Goal: Information Seeking & Learning: Learn about a topic

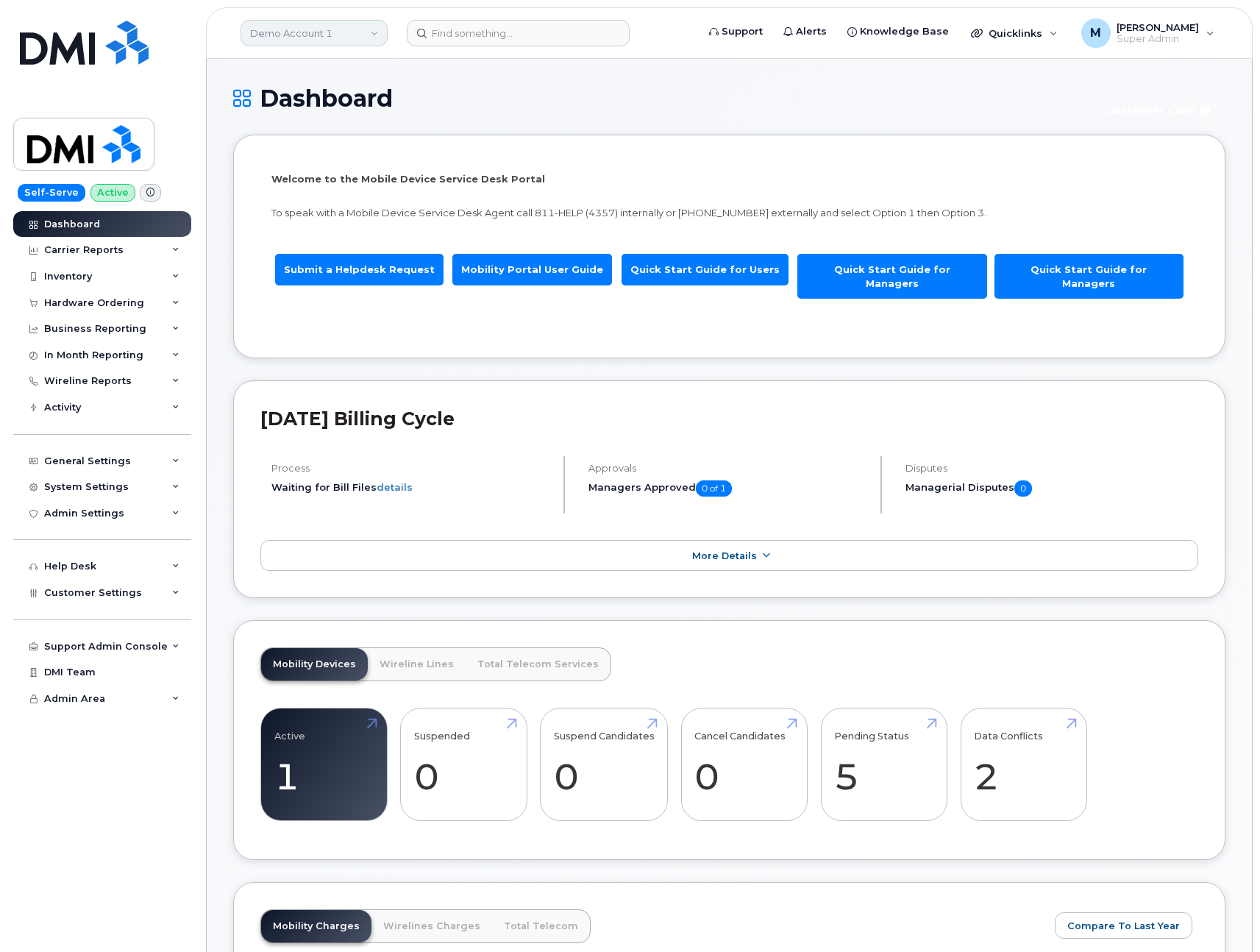
click at [346, 32] on link "Demo Account 1" at bounding box center [314, 32] width 147 height 26
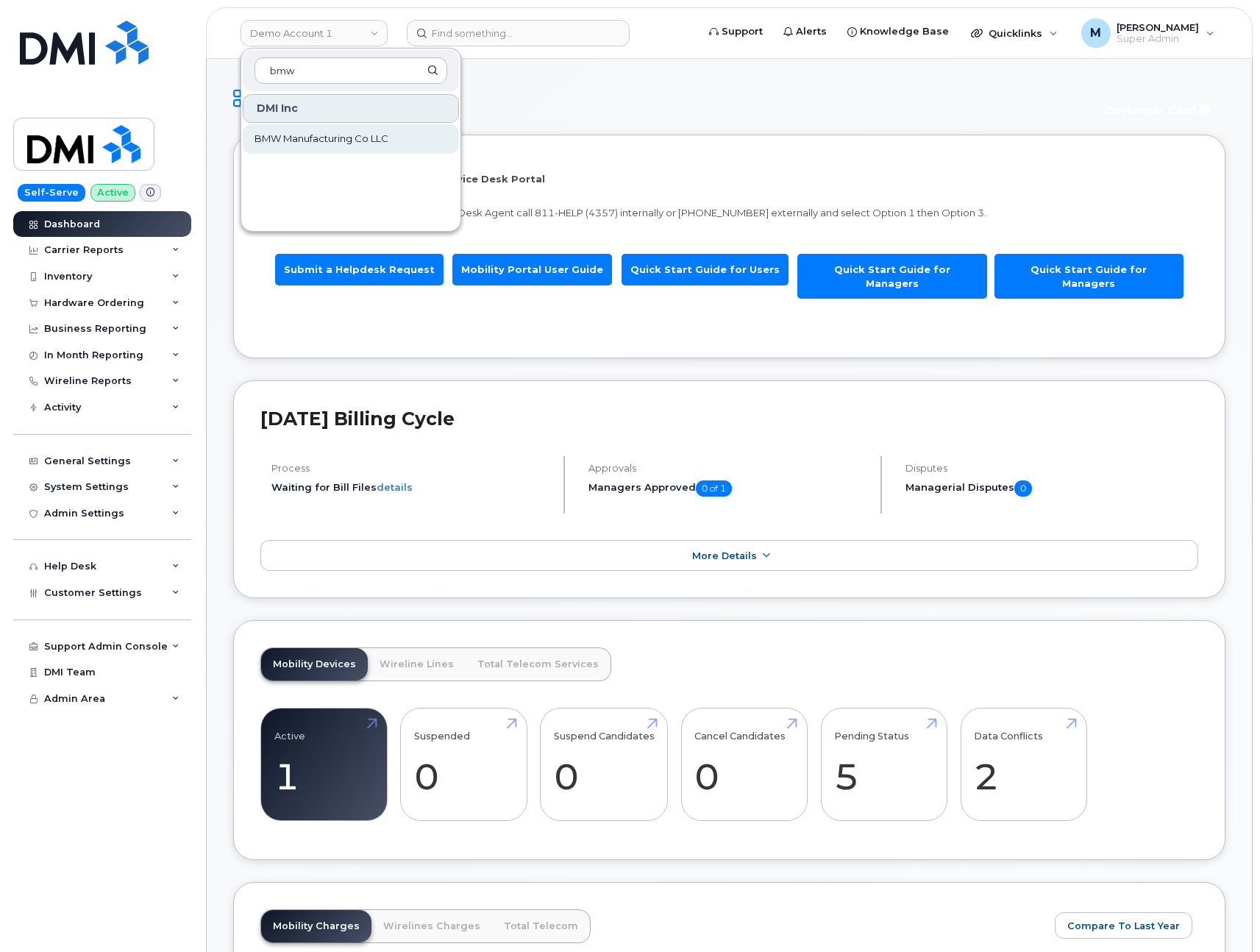
type input "bmw"
click at [307, 140] on span "BMW Manufacturing Co LLC" at bounding box center [321, 138] width 134 height 15
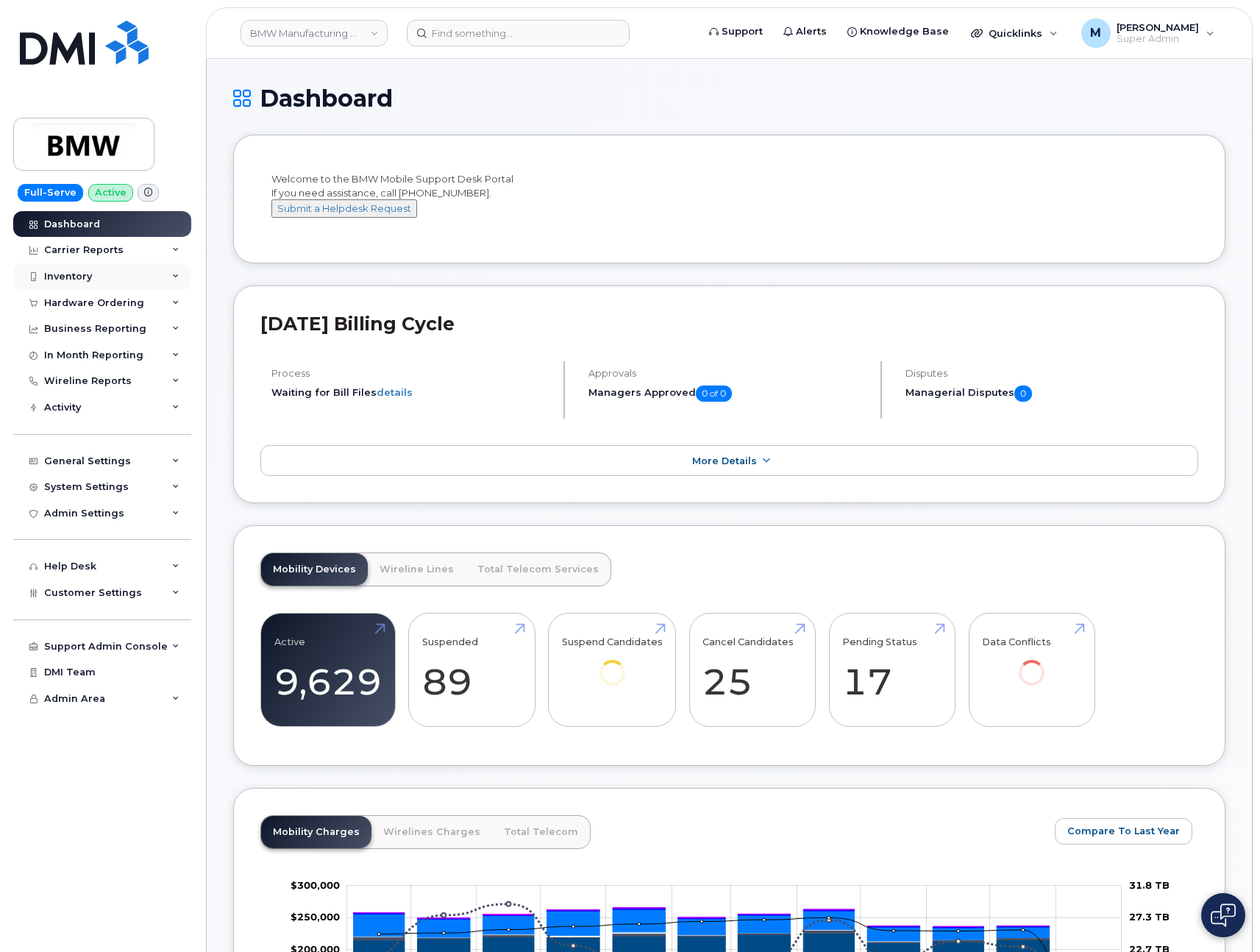
click at [103, 277] on div "Inventory" at bounding box center [103, 276] width 178 height 26
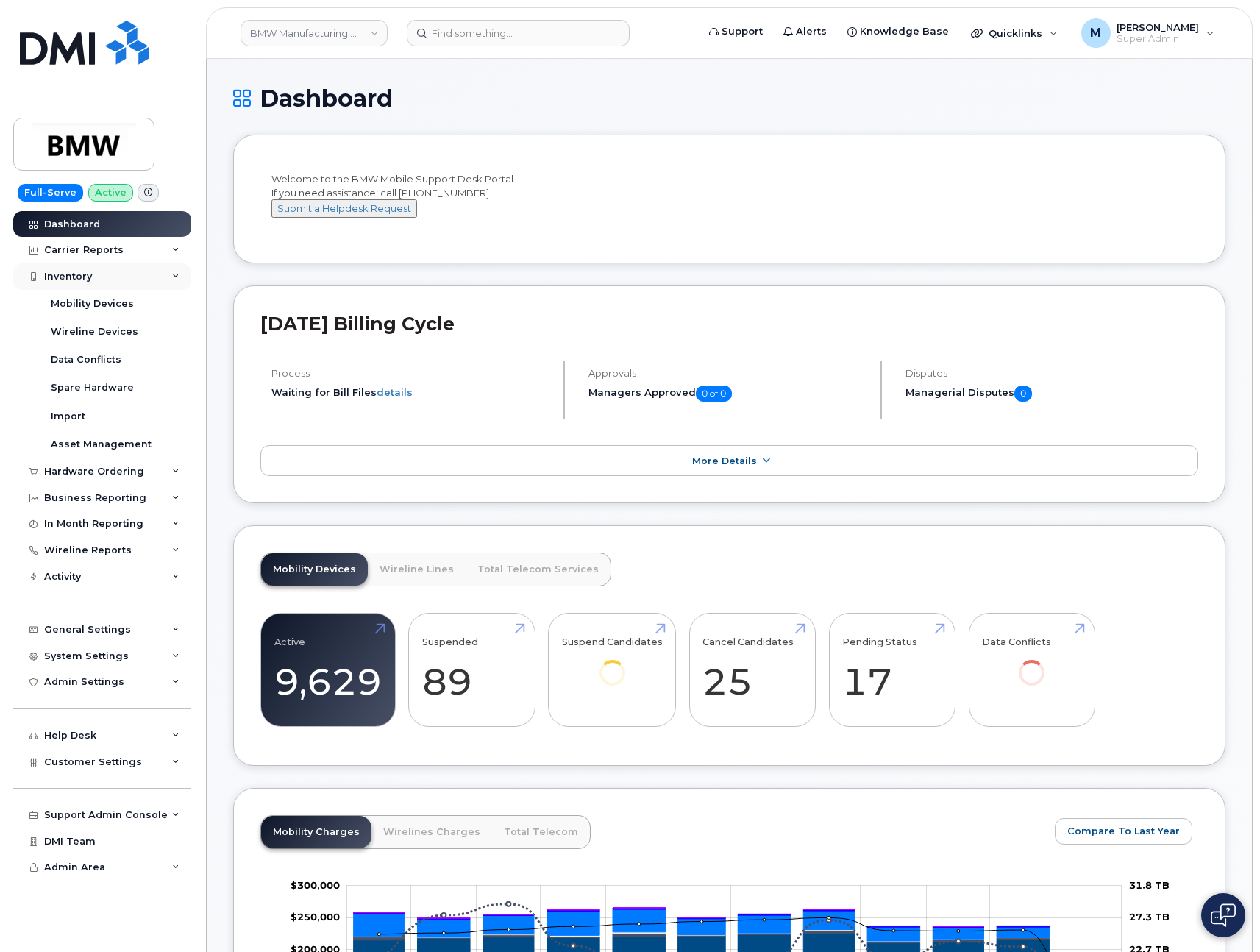
click at [103, 277] on div "Inventory" at bounding box center [103, 276] width 178 height 26
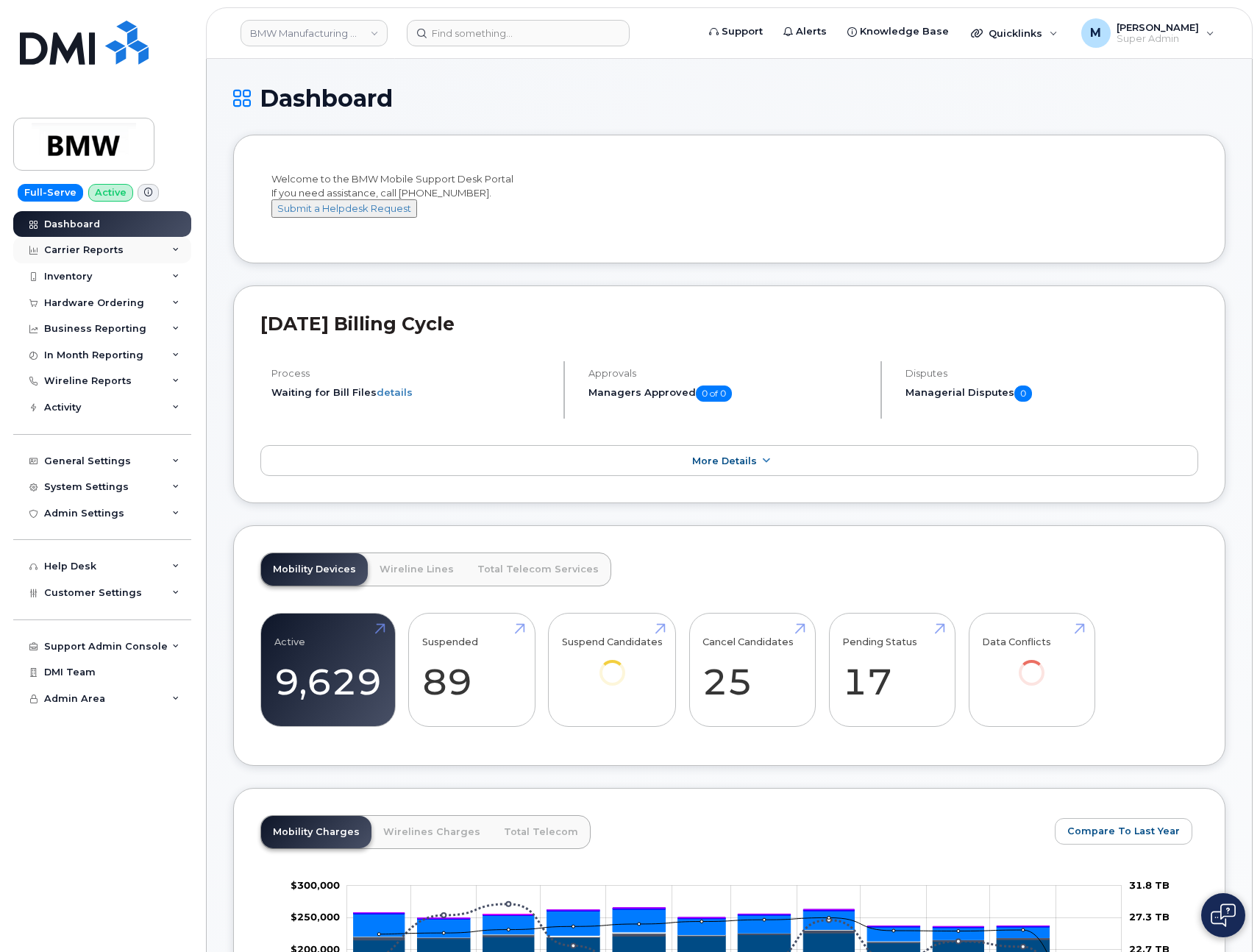
click at [108, 246] on div "Carrier Reports" at bounding box center [84, 250] width 79 height 12
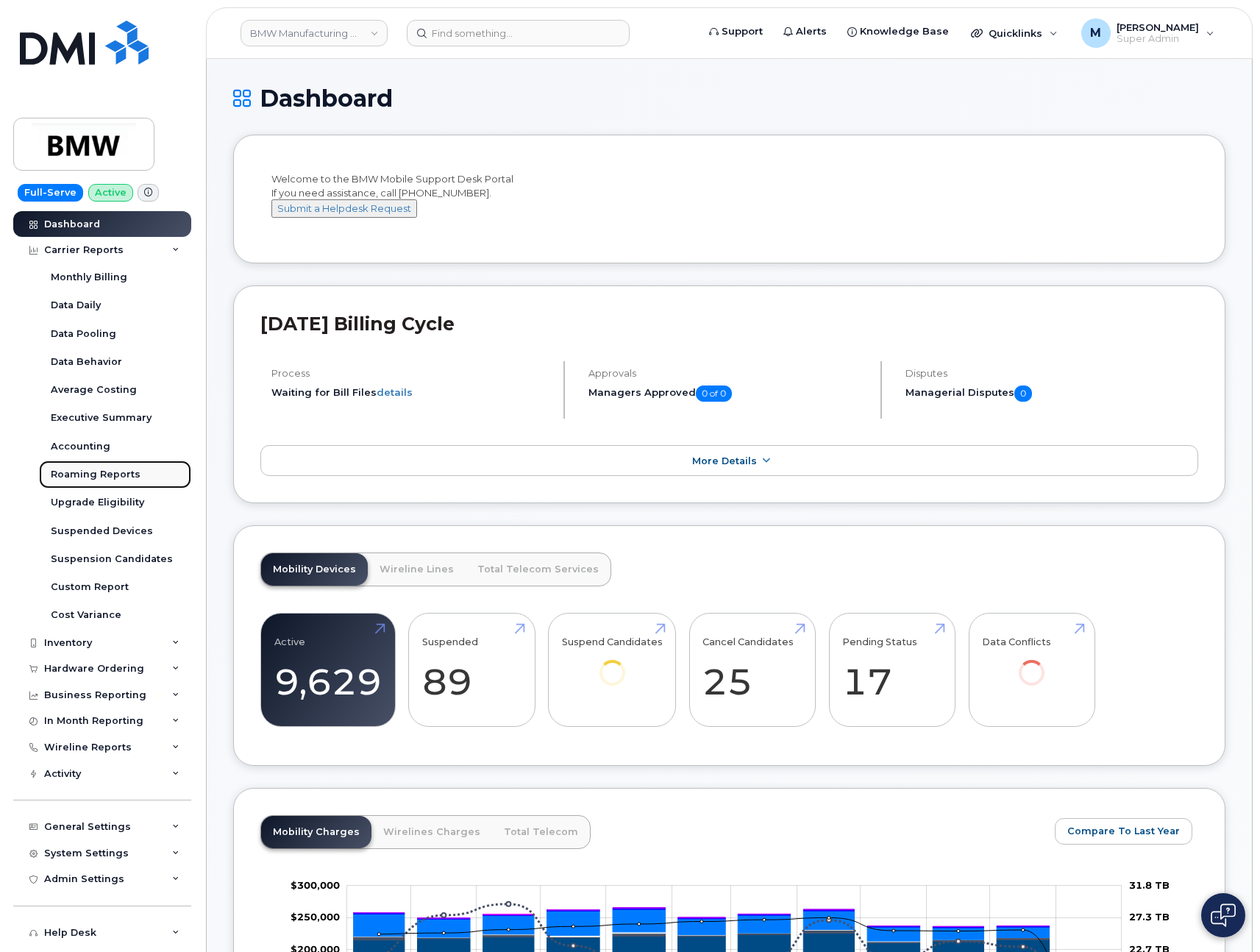
click at [119, 473] on div "Roaming Reports" at bounding box center [95, 475] width 90 height 14
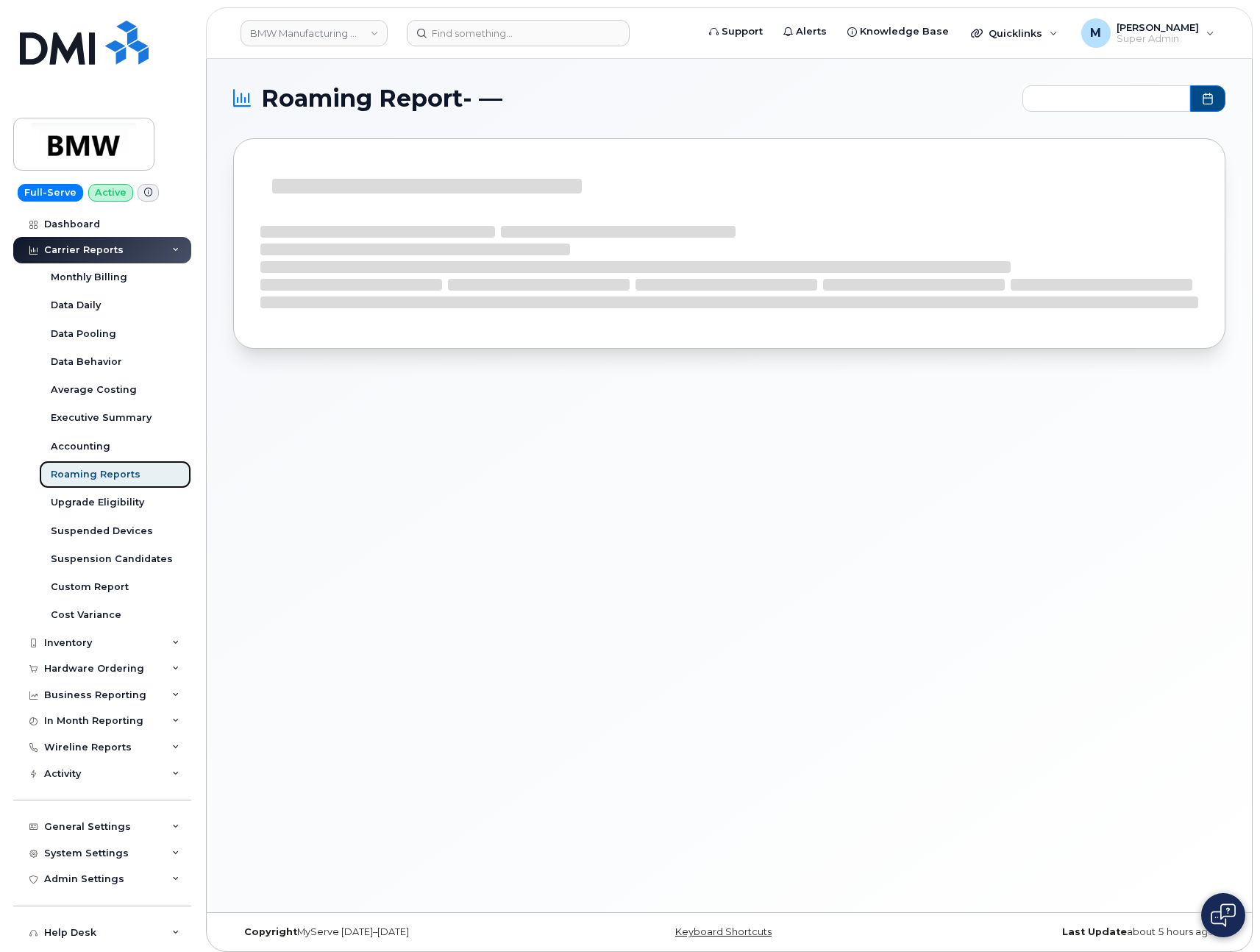
type input "2024-09 - 2025-08"
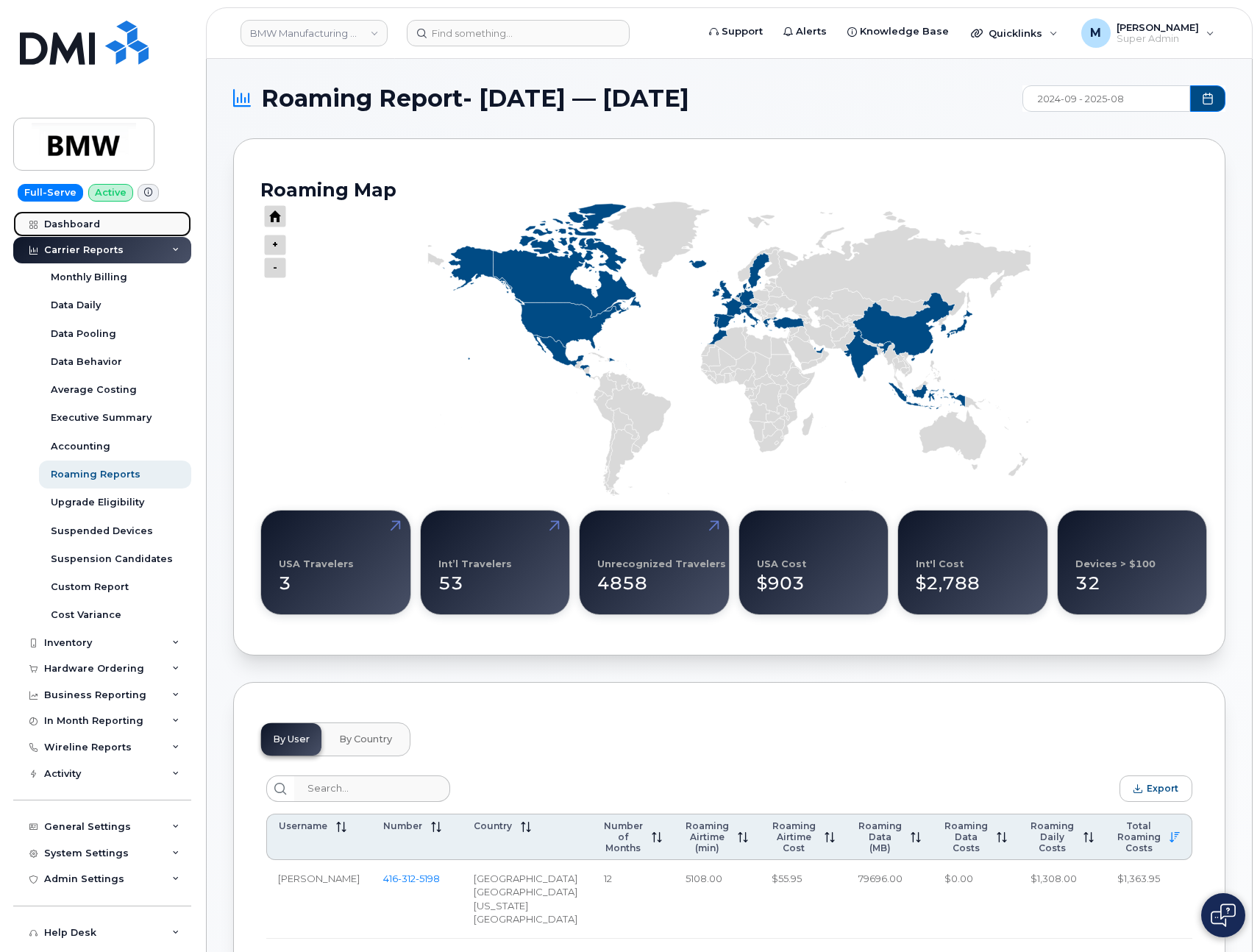
click at [93, 219] on div "Dashboard" at bounding box center [72, 225] width 56 height 12
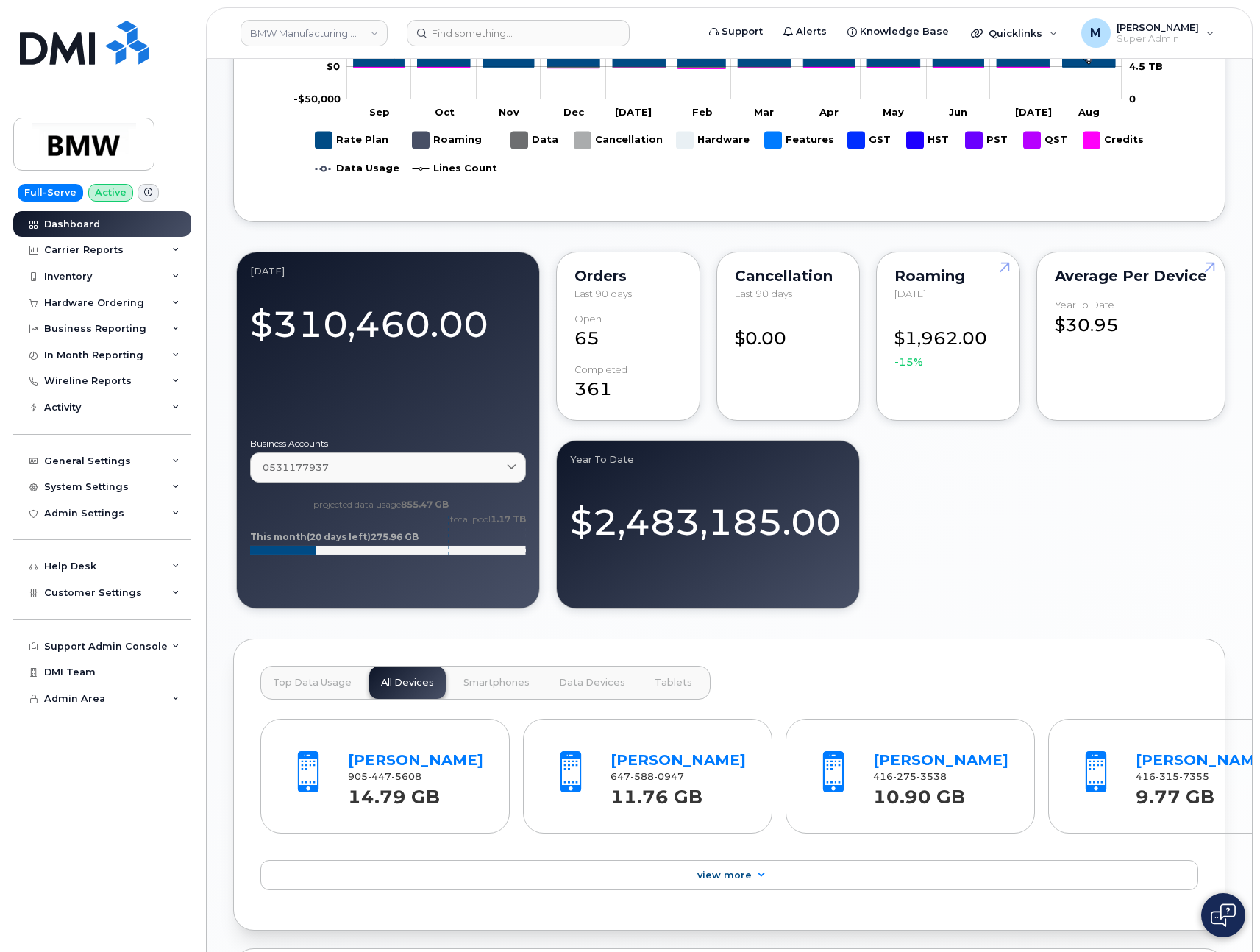
scroll to position [1475, 0]
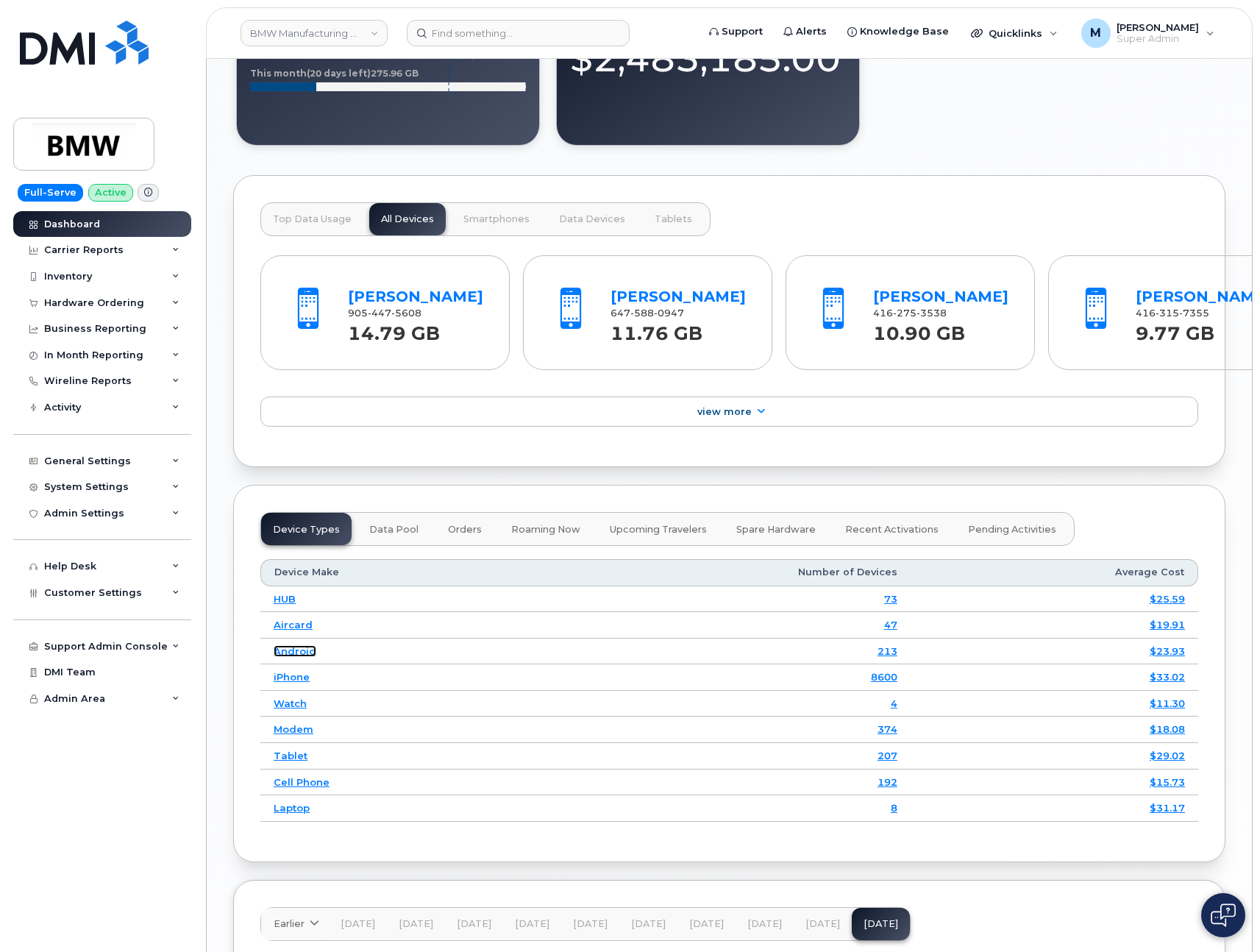
click at [294, 657] on link "Android" at bounding box center [295, 651] width 43 height 12
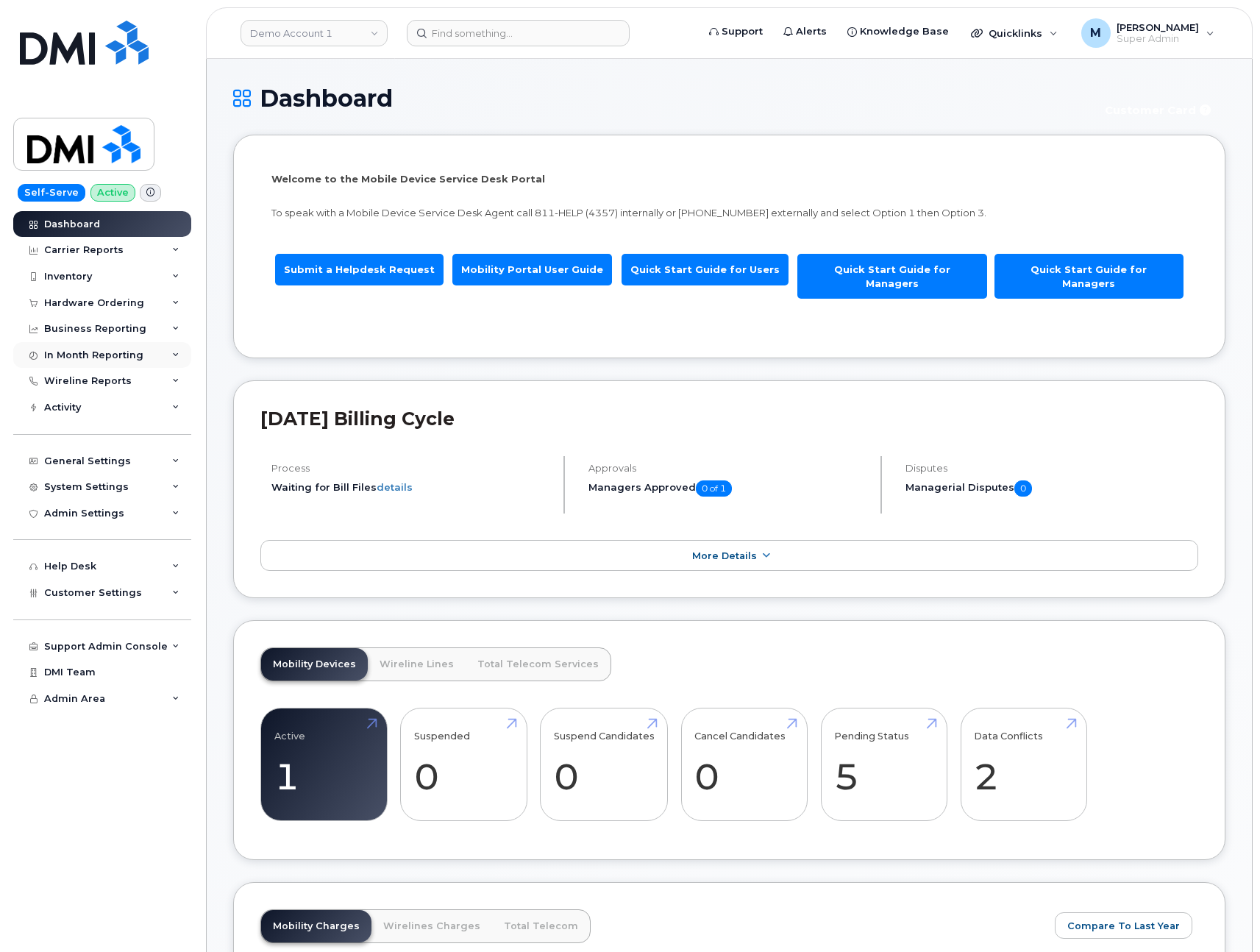
click at [75, 352] on div "In Month Reporting" at bounding box center [94, 355] width 99 height 12
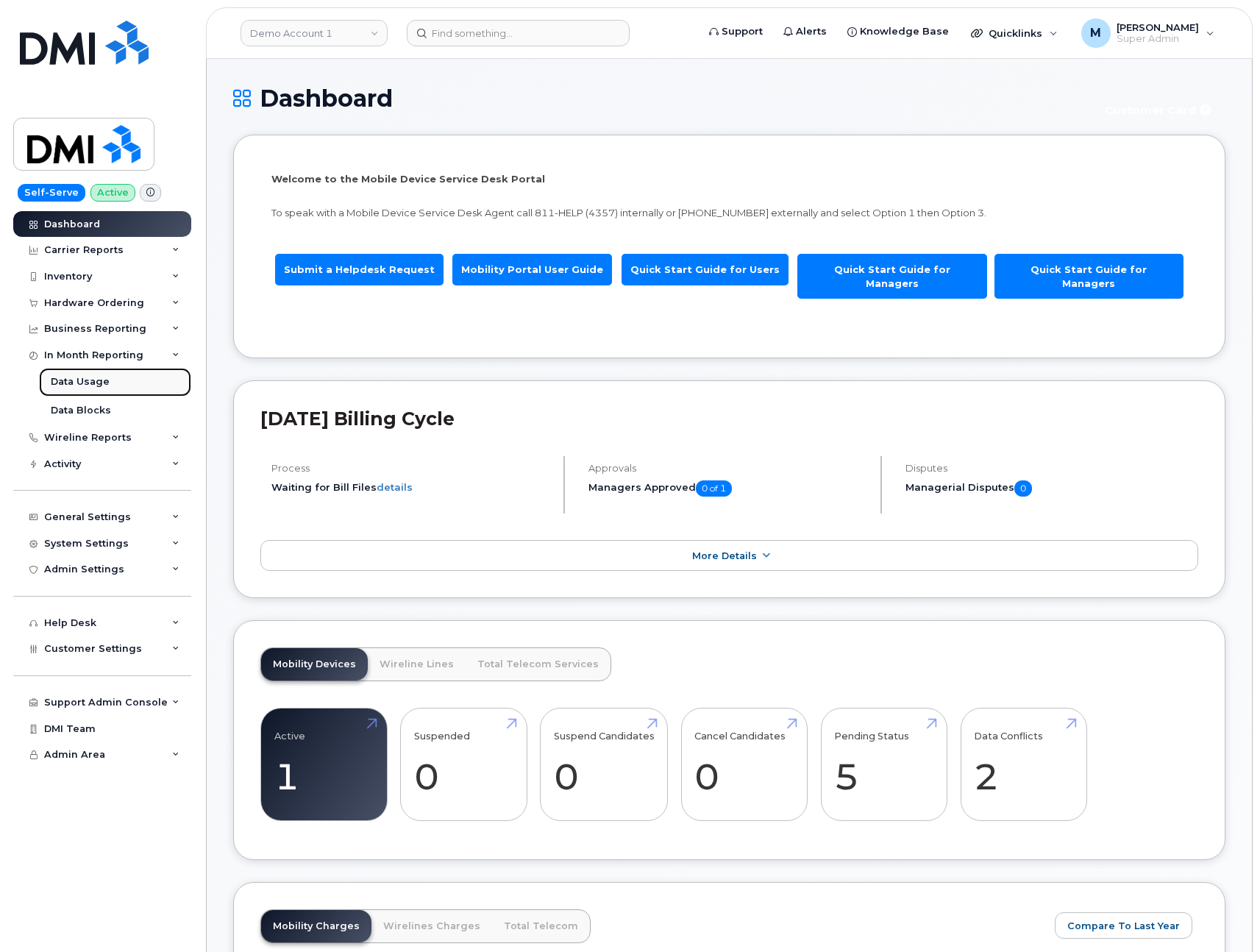
click at [75, 374] on link "Data Usage" at bounding box center [115, 382] width 152 height 28
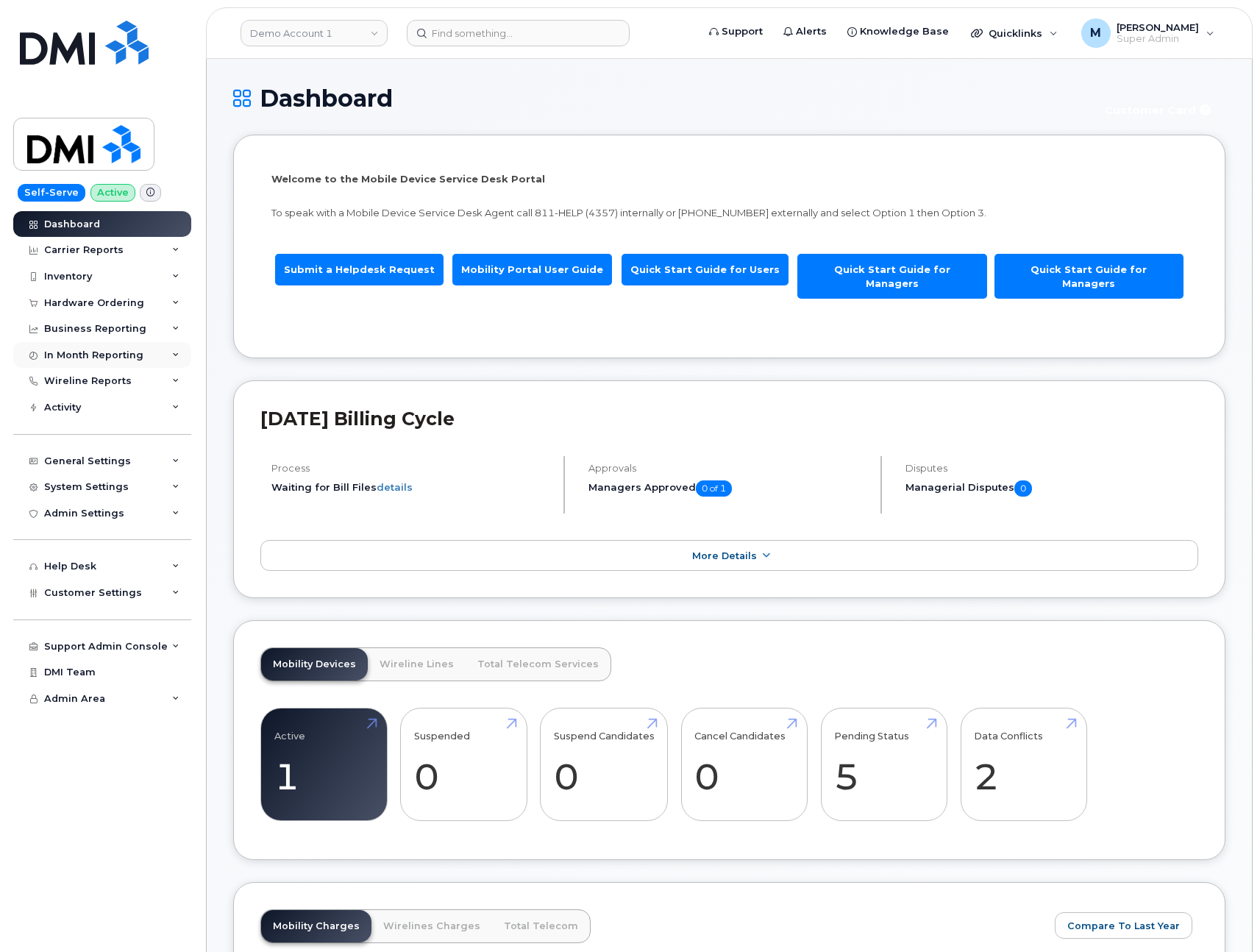
click at [82, 358] on div "In Month Reporting" at bounding box center [94, 355] width 99 height 12
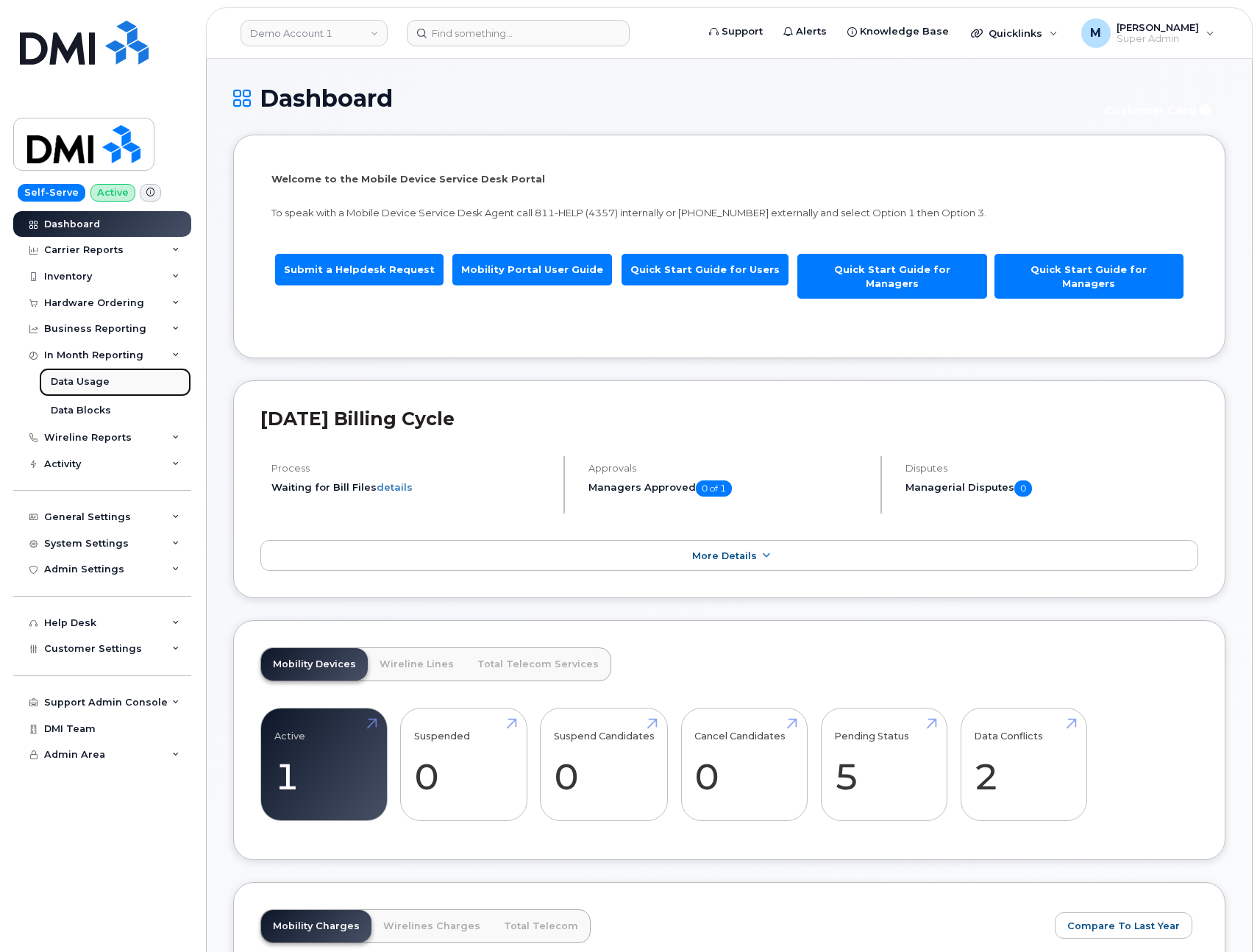
click at [87, 385] on div "Data Usage" at bounding box center [79, 382] width 59 height 14
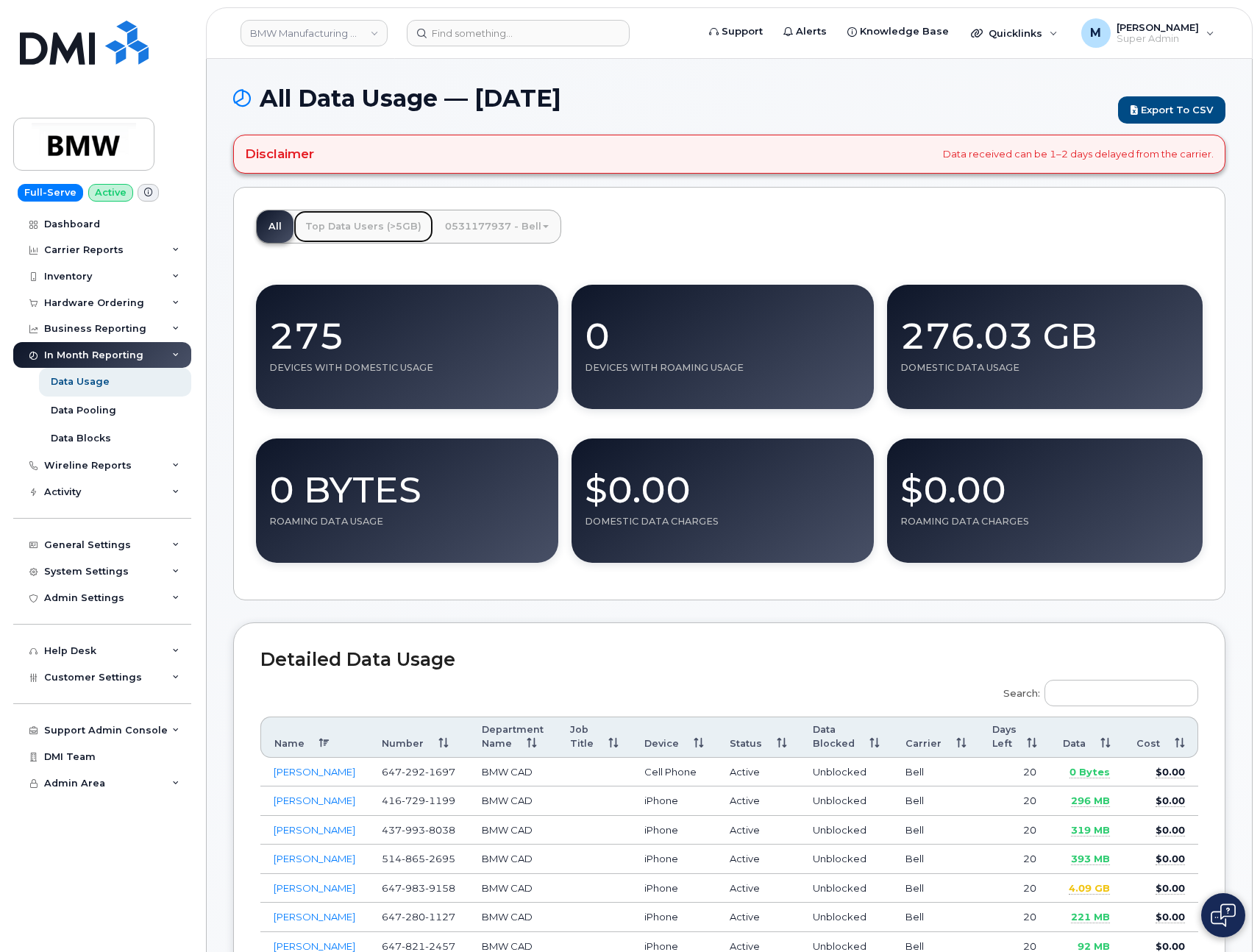
click at [375, 228] on link "Top Data Users (>5GB)" at bounding box center [364, 226] width 140 height 32
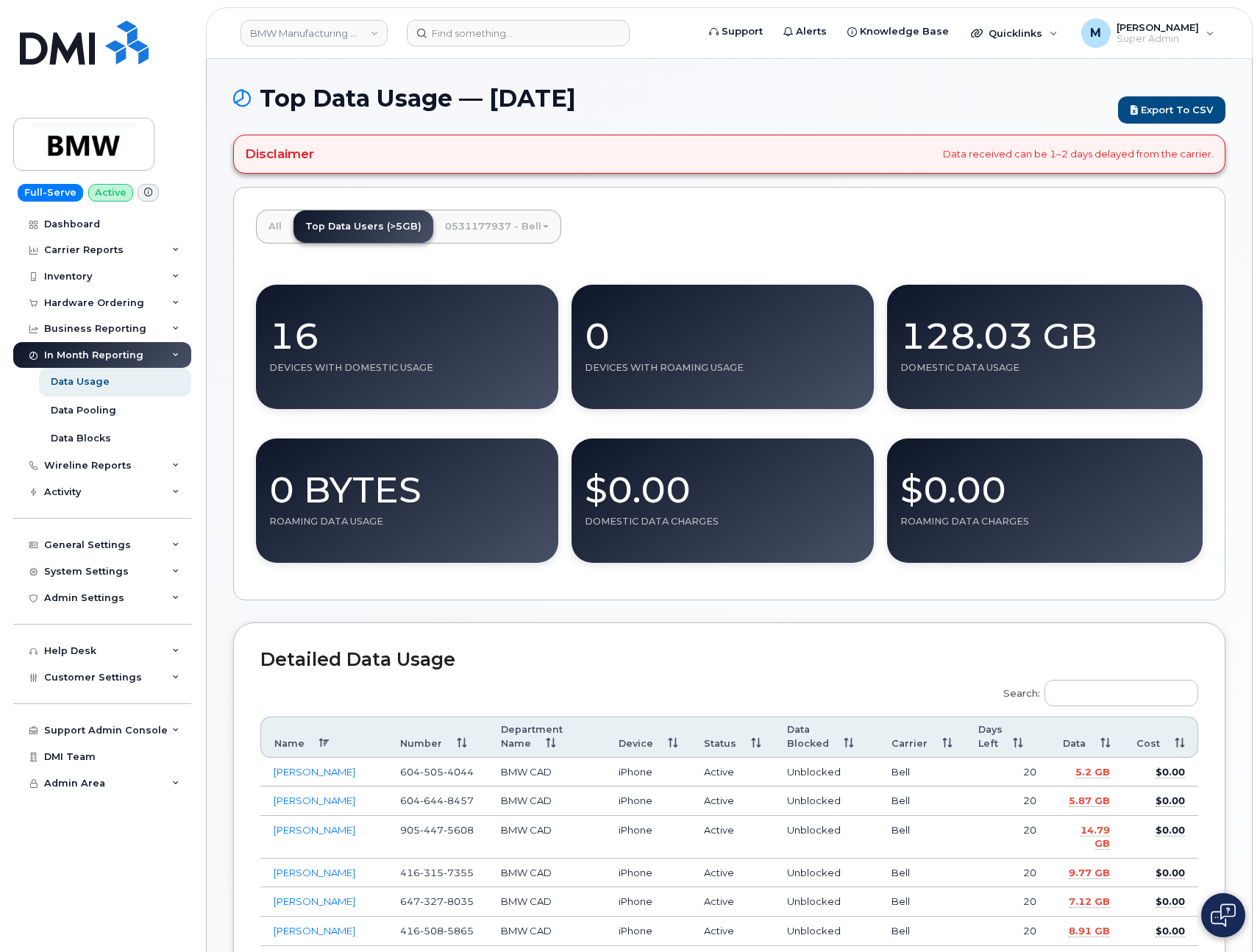
click at [483, 225] on link "0531177937 - Bell" at bounding box center [496, 226] width 127 height 32
click at [495, 262] on link "Medium Business Data Share" at bounding box center [525, 262] width 175 height 32
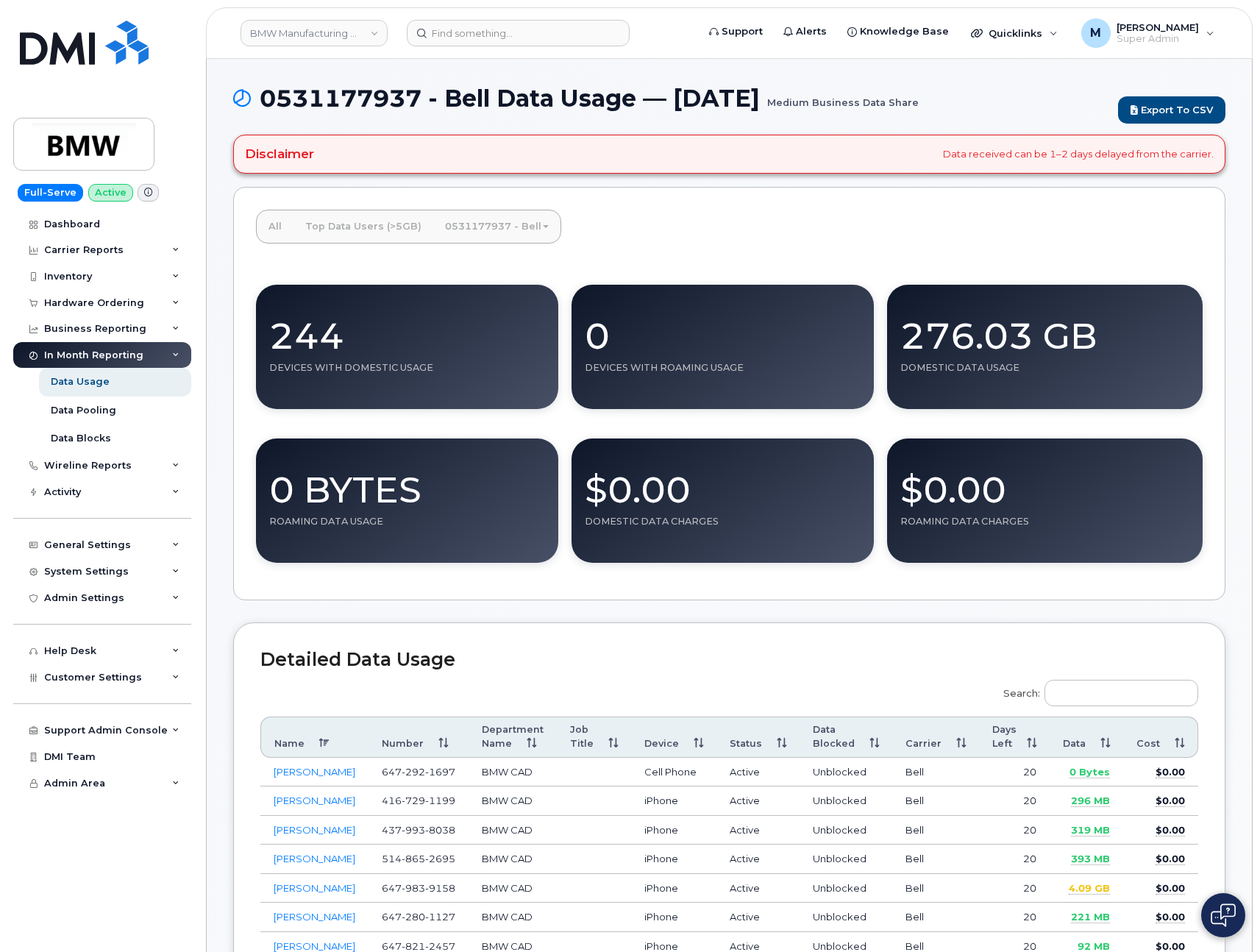
click at [530, 230] on link "0531177937 - Bell" at bounding box center [496, 226] width 127 height 32
click at [518, 258] on link "Medium Business Data Share" at bounding box center [526, 263] width 178 height 35
click at [695, 238] on div "All Top Data Users (>5GB) 0531177937 - Bell Medium Business Data Share 244 Devi…" at bounding box center [730, 394] width 993 height 414
click at [366, 225] on link "Top Data Users (>5GB)" at bounding box center [364, 226] width 140 height 32
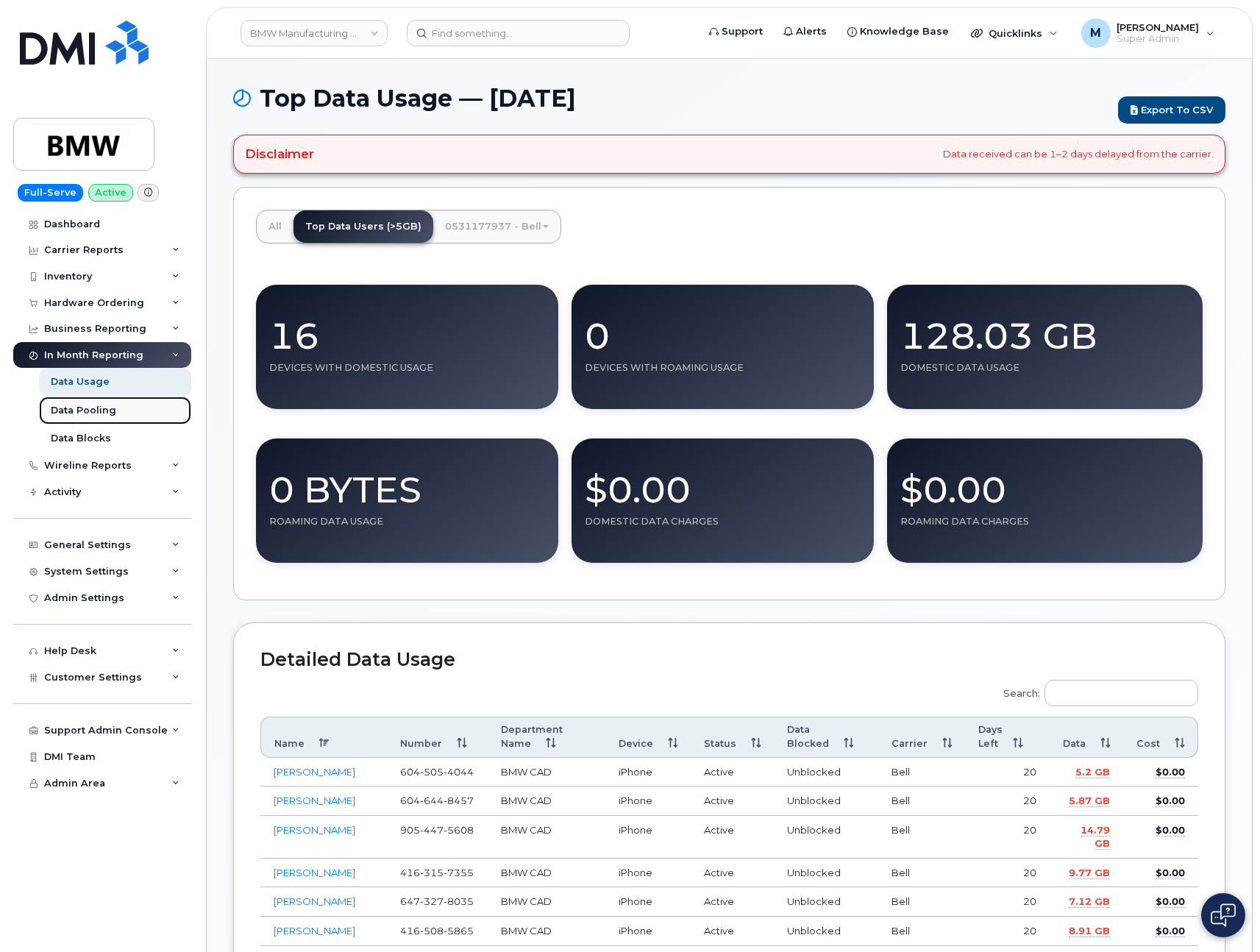
click at [101, 405] on div "Data Pooling" at bounding box center [83, 411] width 66 height 14
click at [79, 435] on div "Data Blocks" at bounding box center [80, 439] width 61 height 14
click at [495, 225] on link "0531177937 - Bell" at bounding box center [496, 226] width 127 height 32
click at [537, 257] on link "Medium Business Data Share" at bounding box center [525, 262] width 175 height 32
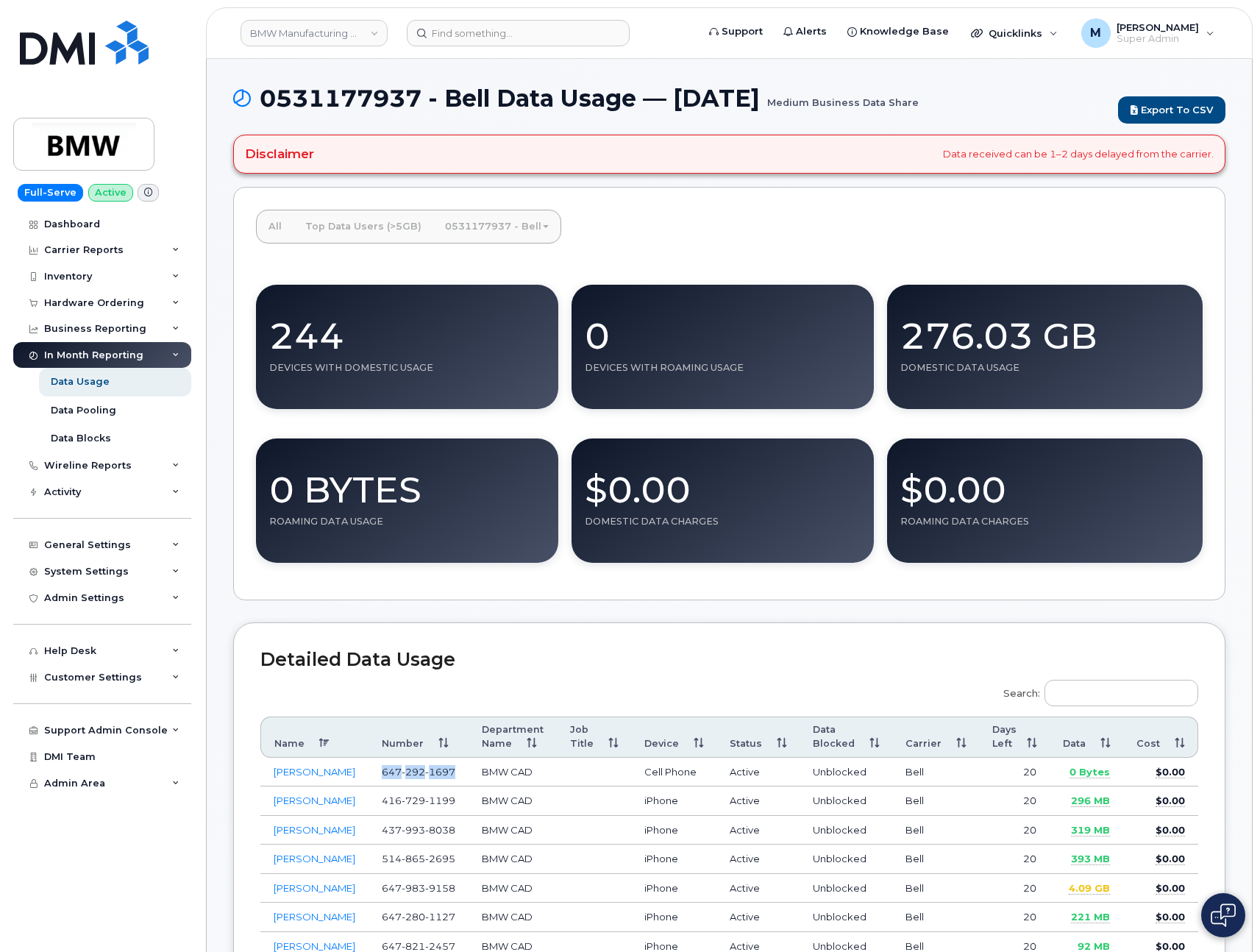
drag, startPoint x: 445, startPoint y: 771, endPoint x: 366, endPoint y: 775, distance: 79.1
click at [369, 775] on td "[PHONE_NUMBER]" at bounding box center [419, 772] width 100 height 29
copy span "[PHONE_NUMBER]"
click at [1149, 692] on input "Search:" at bounding box center [1122, 692] width 154 height 26
paste input "8648386491"
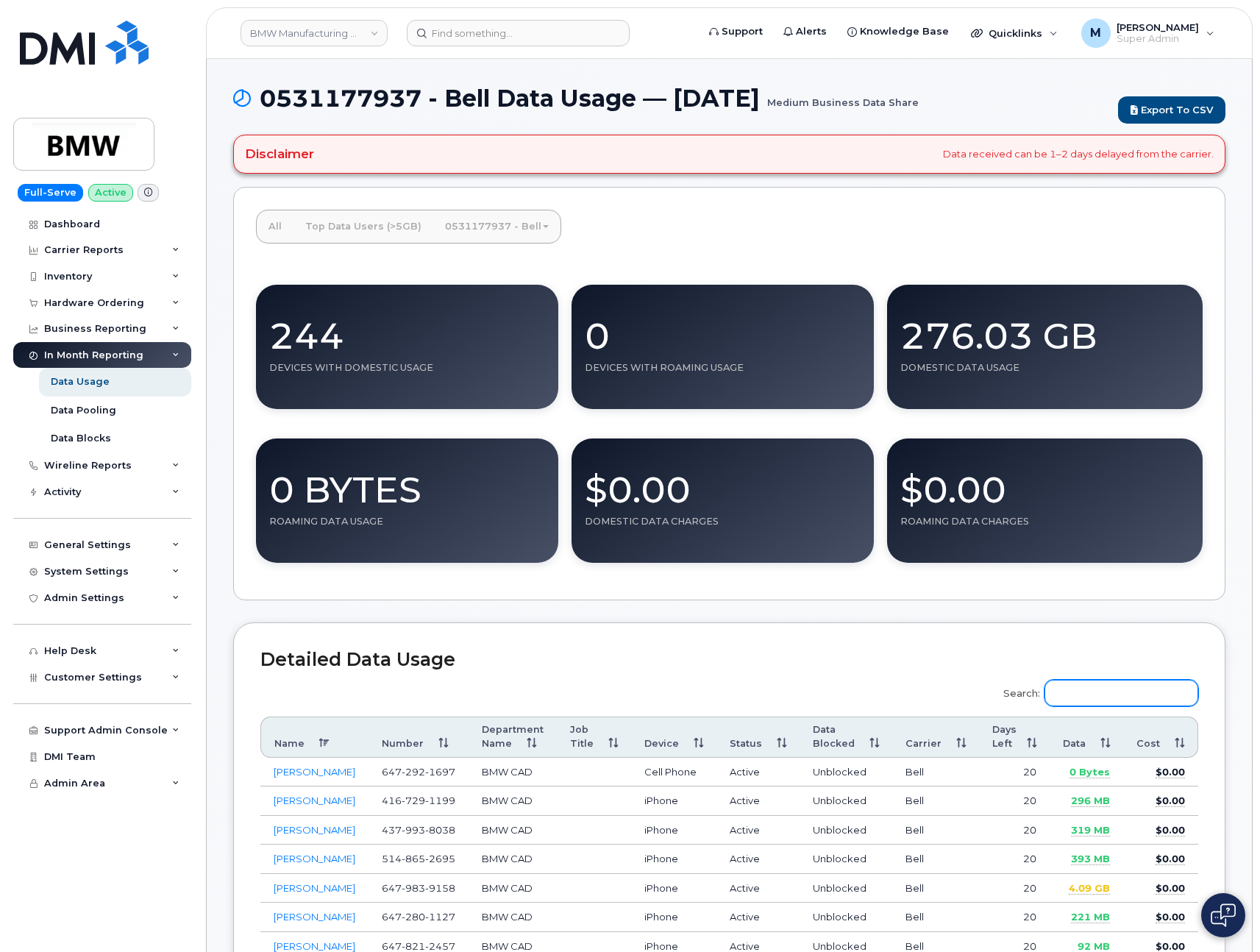
type input "8648386491"
click at [818, 657] on h2 "Detailed Data Usage" at bounding box center [730, 660] width 938 height 20
click at [278, 219] on link "All" at bounding box center [275, 226] width 37 height 32
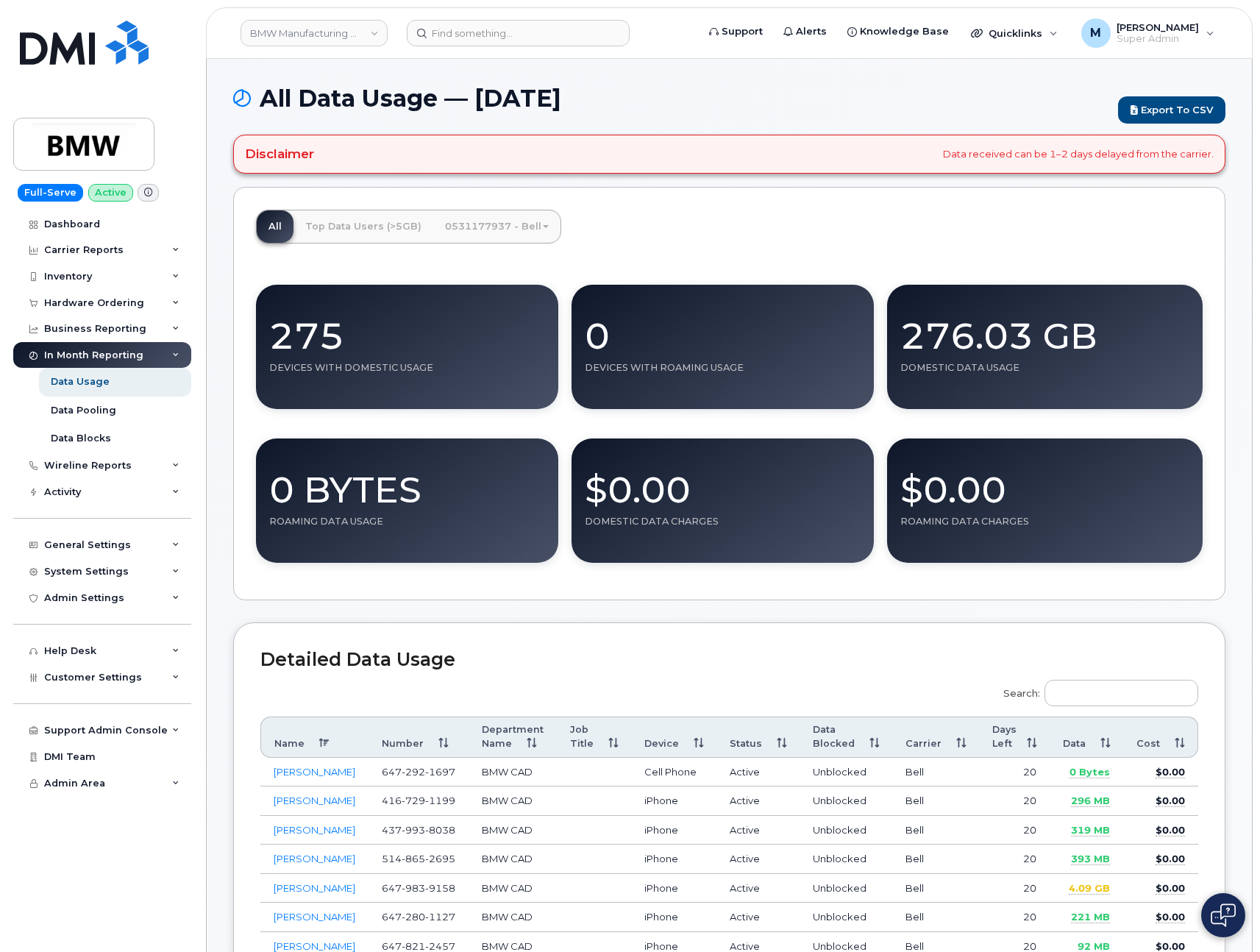
click at [480, 230] on link "0531177937 - Bell" at bounding box center [496, 226] width 127 height 32
click at [485, 261] on link "Medium Business Data Share" at bounding box center [525, 262] width 175 height 32
